Goal: Information Seeking & Learning: Learn about a topic

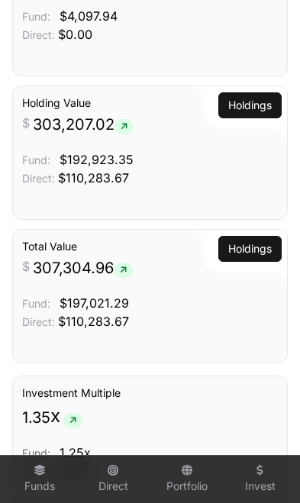
scroll to position [1666, 0]
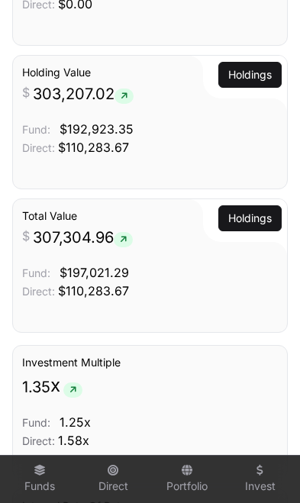
click at [41, 471] on icon at bounding box center [40, 470] width 12 height 11
click at [34, 472] on icon at bounding box center [40, 470] width 12 height 11
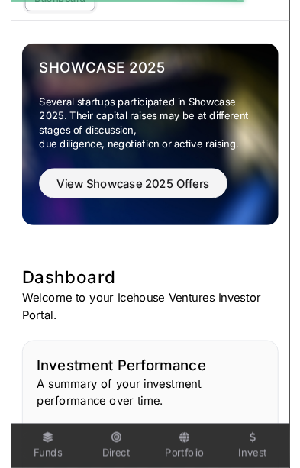
scroll to position [0, 0]
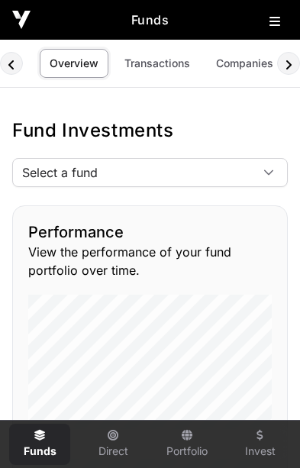
click at [264, 171] on icon at bounding box center [268, 172] width 11 height 11
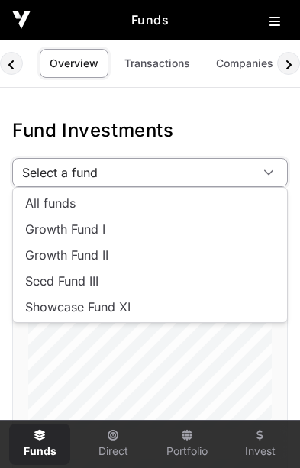
click at [269, 177] on icon at bounding box center [268, 172] width 11 height 11
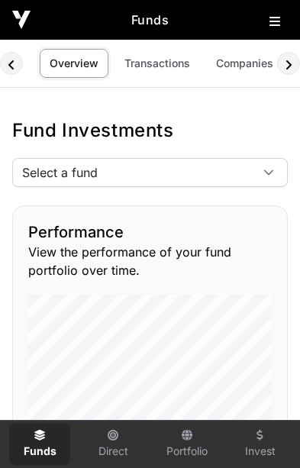
click at [271, 179] on div at bounding box center [268, 172] width 37 height 27
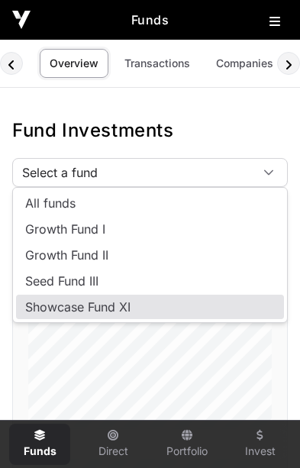
click at [137, 310] on li "Showcase Fund XI" at bounding box center [150, 307] width 268 height 24
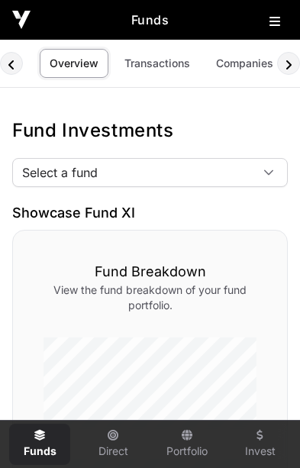
click at [238, 67] on link "Companies" at bounding box center [244, 63] width 77 height 29
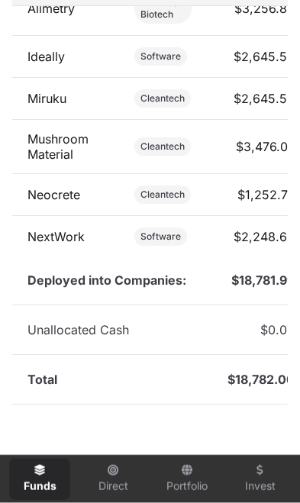
scroll to position [937, 0]
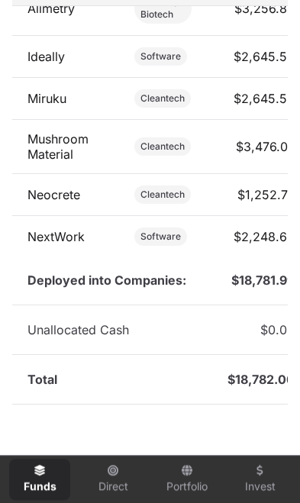
click at [50, 235] on link "NextWork" at bounding box center [55, 236] width 57 height 15
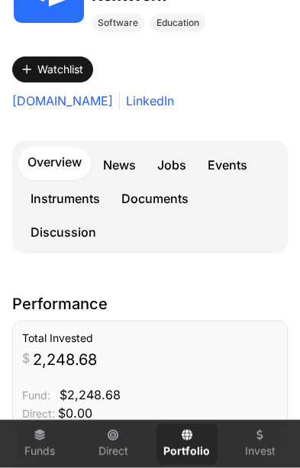
scroll to position [224, 0]
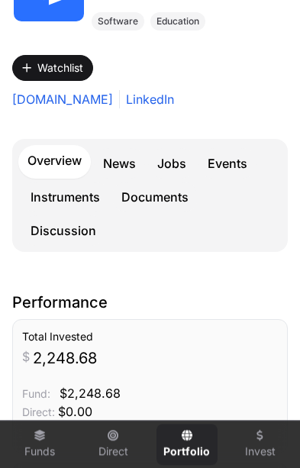
click at [234, 170] on link "Events" at bounding box center [227, 163] width 58 height 31
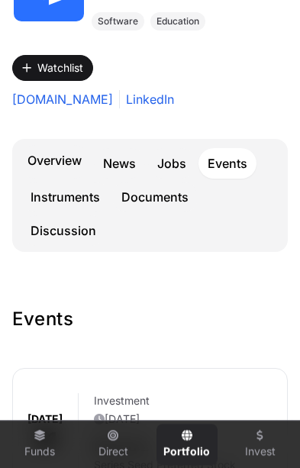
scroll to position [224, 0]
click at [53, 174] on link "Overview" at bounding box center [54, 162] width 73 height 34
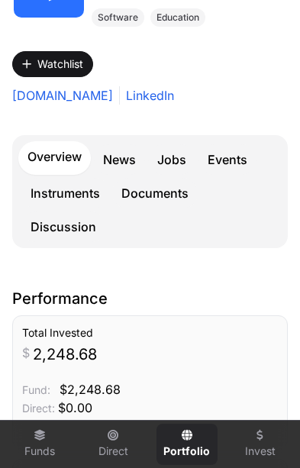
scroll to position [99, 0]
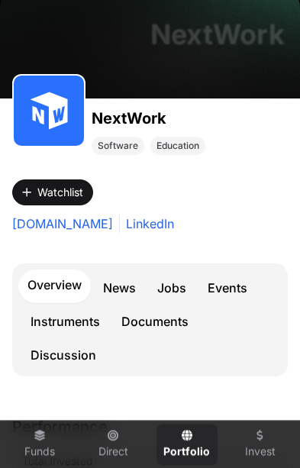
click at [231, 293] on link "Events" at bounding box center [227, 287] width 58 height 31
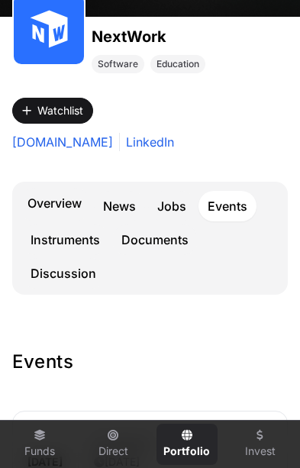
scroll to position [181, 0]
click at [71, 201] on link "Overview" at bounding box center [54, 205] width 73 height 34
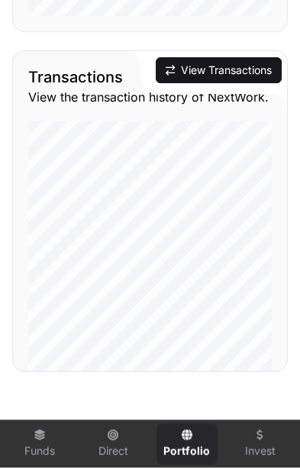
scroll to position [1624, 0]
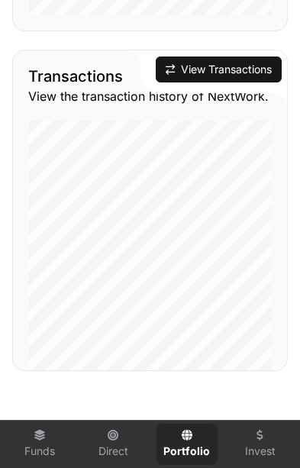
click at [241, 72] on button "View Transactions" at bounding box center [219, 69] width 126 height 26
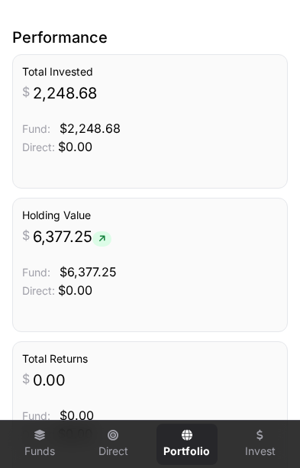
scroll to position [488, 0]
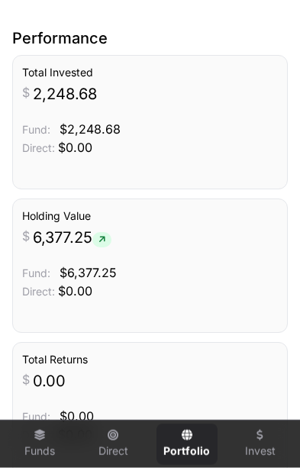
click at [55, 221] on h3 "Holding Value" at bounding box center [150, 215] width 256 height 15
click at [103, 237] on span at bounding box center [101, 239] width 19 height 15
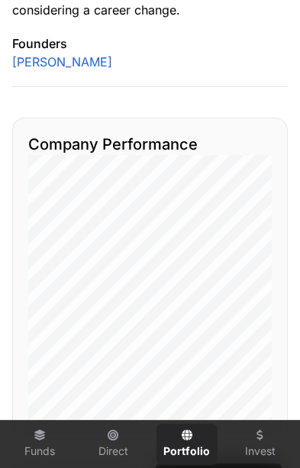
scroll to position [1220, 0]
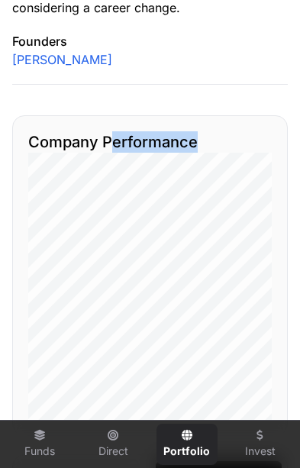
click at [247, 99] on div "Performance Total Invested $ 2,248.68 Fund: $2,248.68 Direct: $0.00 Holding Val…" at bounding box center [150, 56] width 300 height 1523
click at [219, 67] on div "[PERSON_NAME]" at bounding box center [150, 59] width 276 height 18
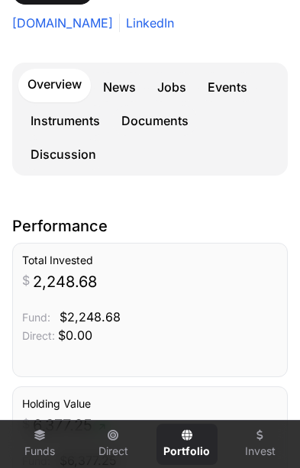
scroll to position [0, 0]
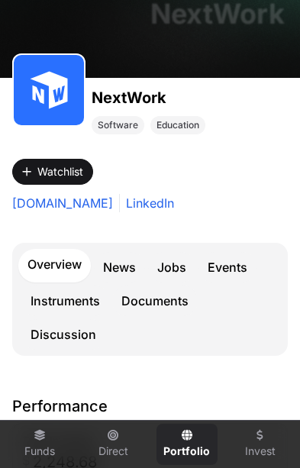
click at [55, 257] on link "Overview" at bounding box center [54, 266] width 73 height 34
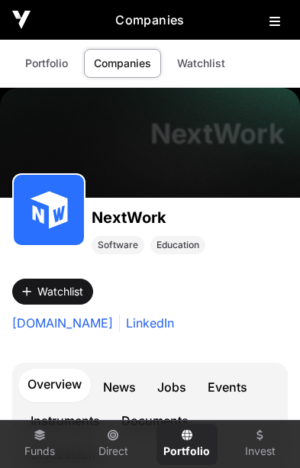
scroll to position [99, 0]
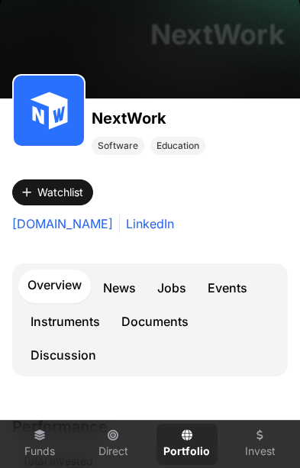
click at [237, 285] on link "Events" at bounding box center [227, 287] width 58 height 31
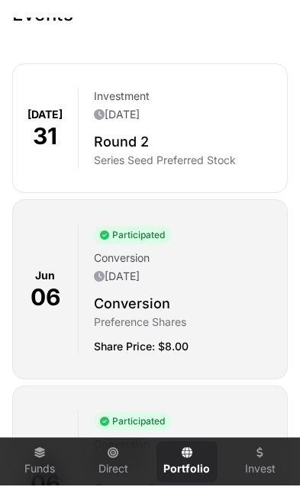
scroll to position [545, 0]
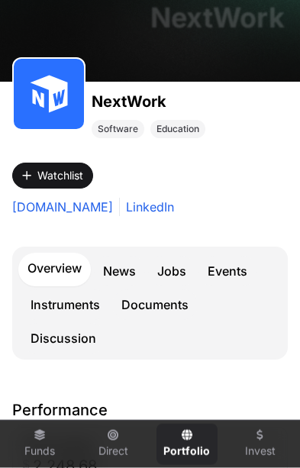
scroll to position [117, 0]
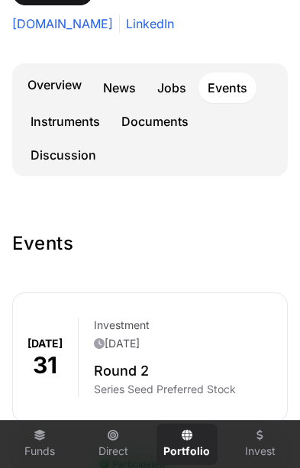
scroll to position [299, 0]
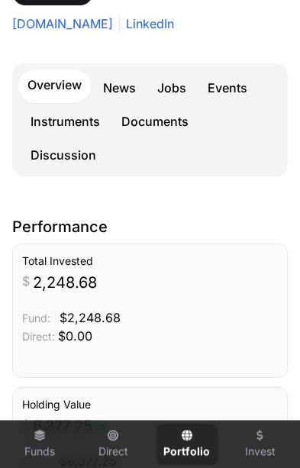
scroll to position [224, 0]
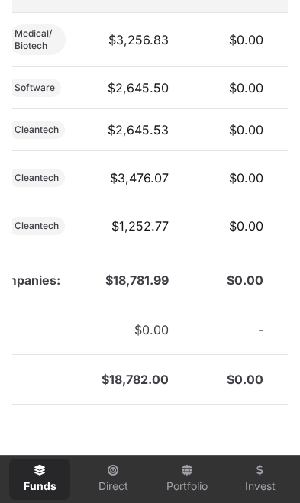
scroll to position [0, 126]
